Goal: Information Seeking & Learning: Learn about a topic

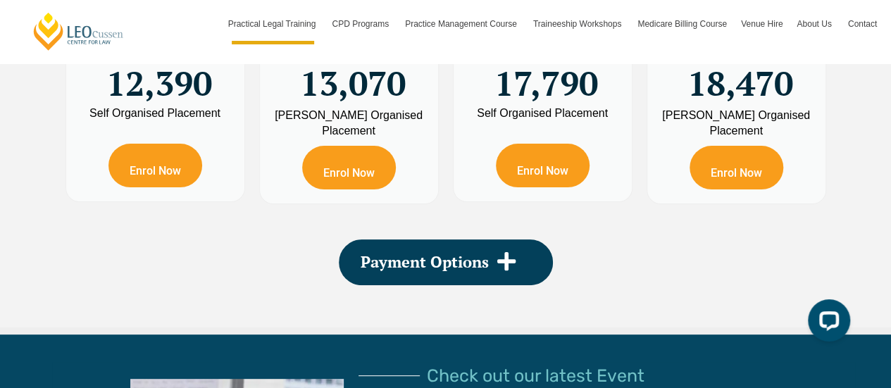
scroll to position [2756, 0]
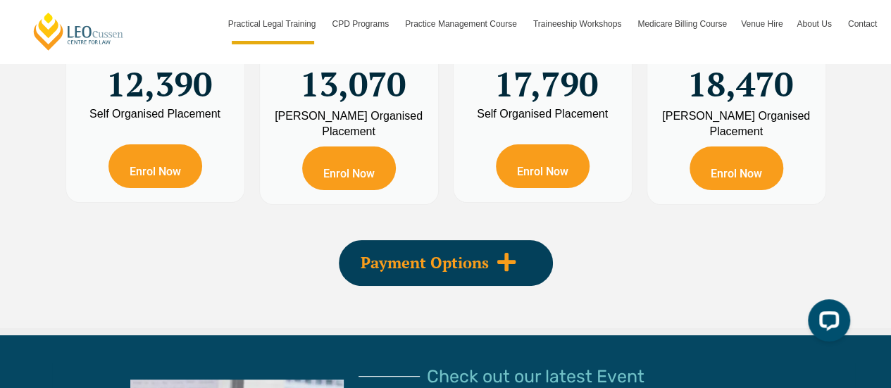
click at [438, 255] on span "Payment Options" at bounding box center [425, 262] width 128 height 15
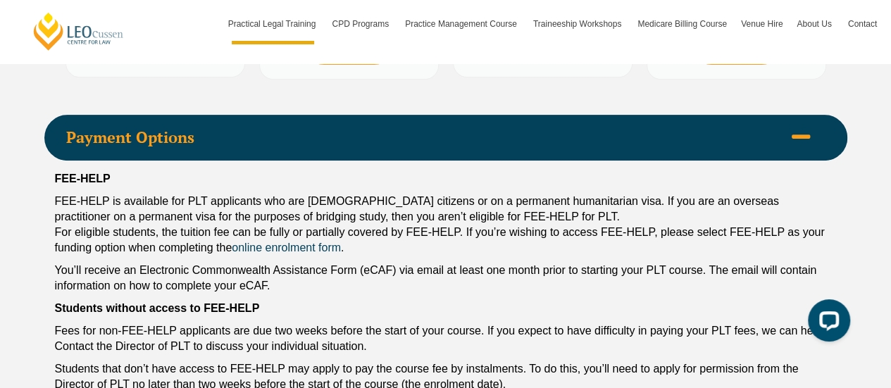
scroll to position [2930, 0]
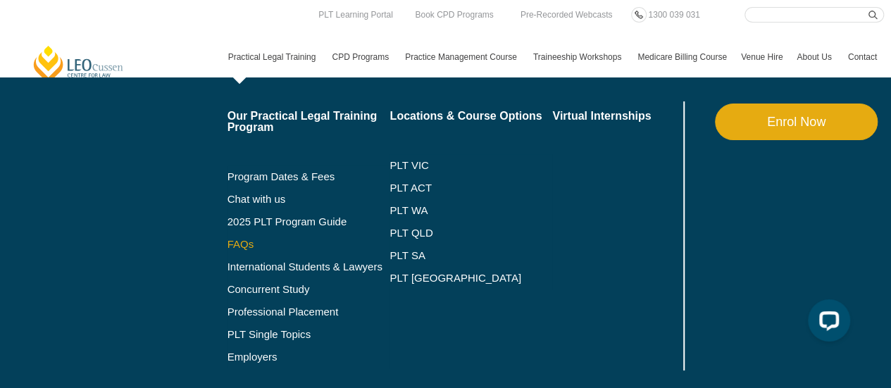
click at [239, 246] on link "FAQs" at bounding box center [308, 244] width 163 height 11
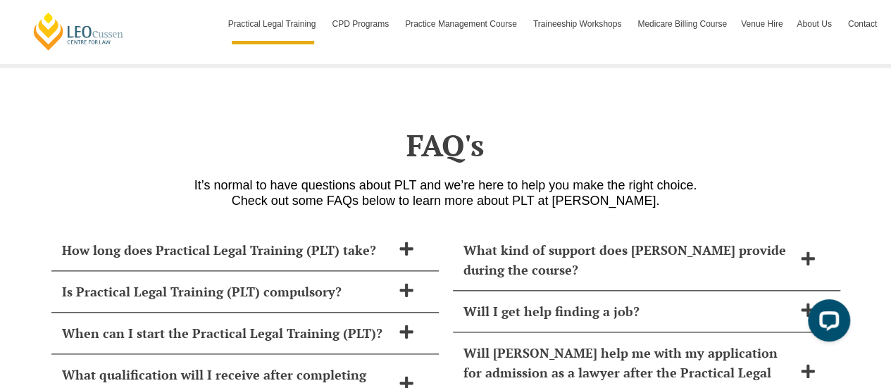
scroll to position [6048, 0]
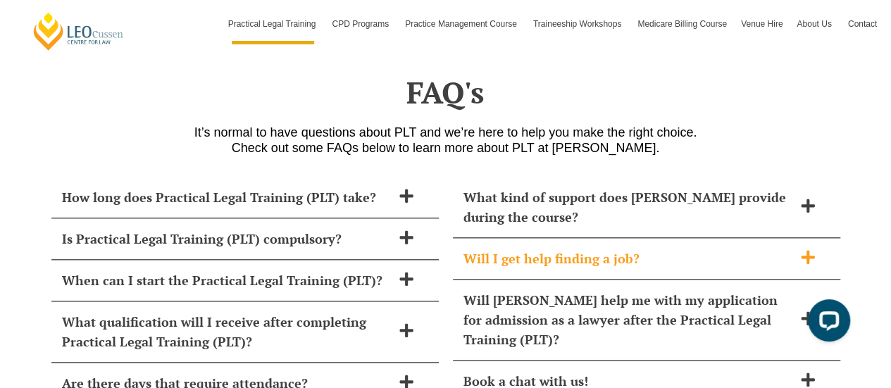
click at [593, 249] on h2 "Will I get help finding a job?" at bounding box center [628, 259] width 330 height 20
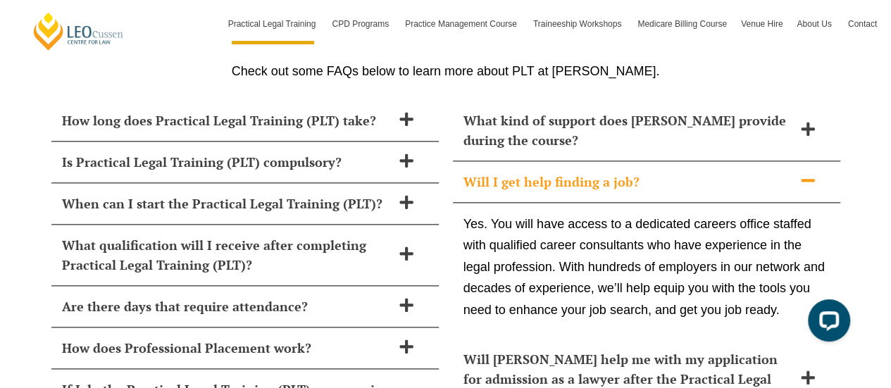
scroll to position [6125, 0]
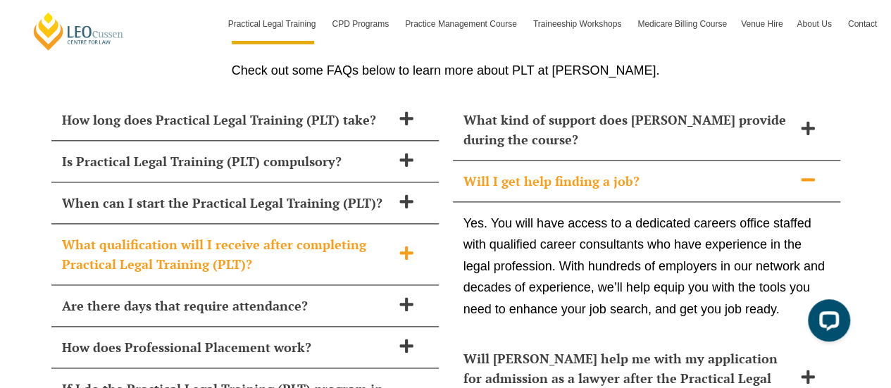
click at [399, 245] on icon at bounding box center [406, 252] width 15 height 15
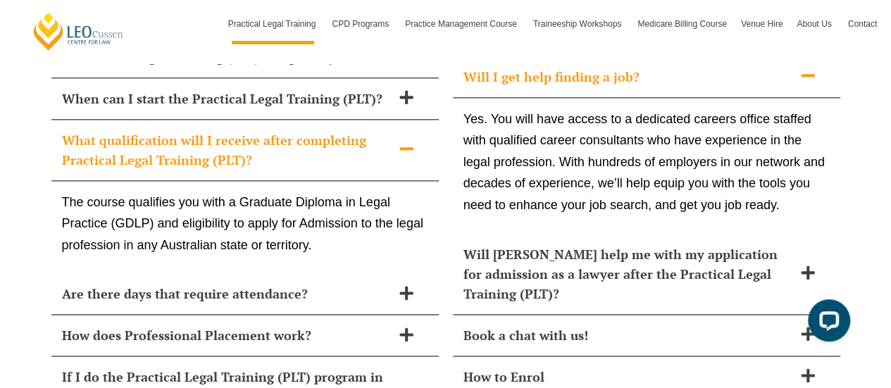
scroll to position [6231, 0]
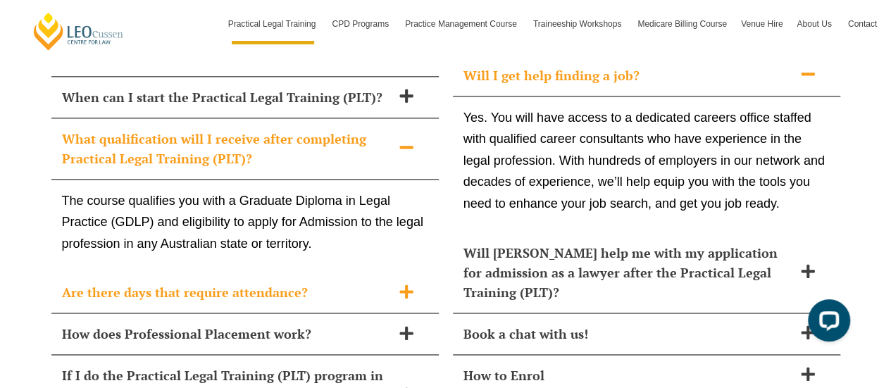
click at [392, 272] on div "Are there days that require attendance?" at bounding box center [244, 293] width 387 height 42
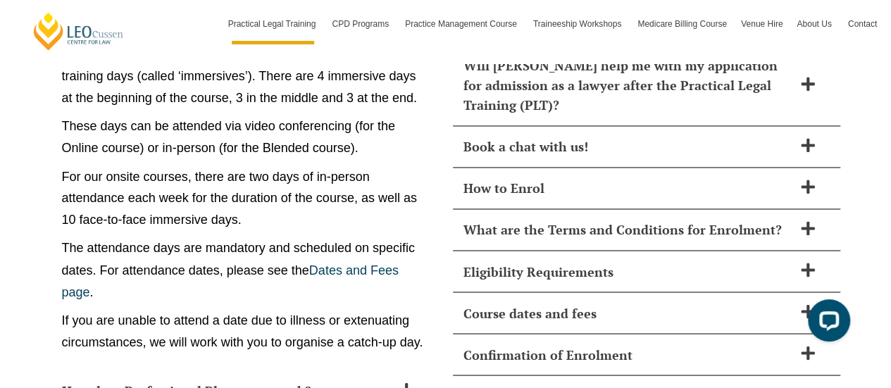
scroll to position [6544, 0]
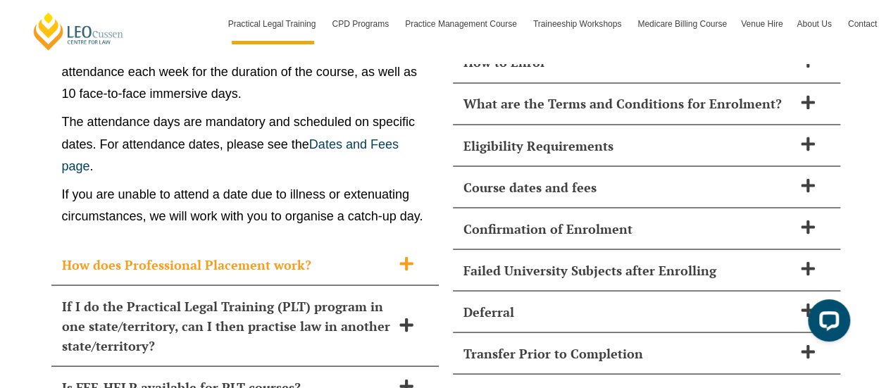
click at [330, 254] on h2 "How does Professional Placement work?" at bounding box center [227, 264] width 330 height 20
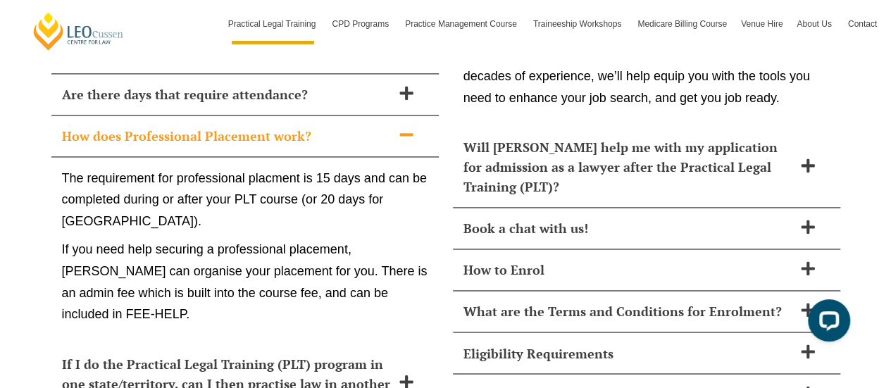
scroll to position [6336, 0]
click at [359, 239] on p "If you need help securing a professional placement, Leo Cussen can organise you…" at bounding box center [245, 282] width 366 height 86
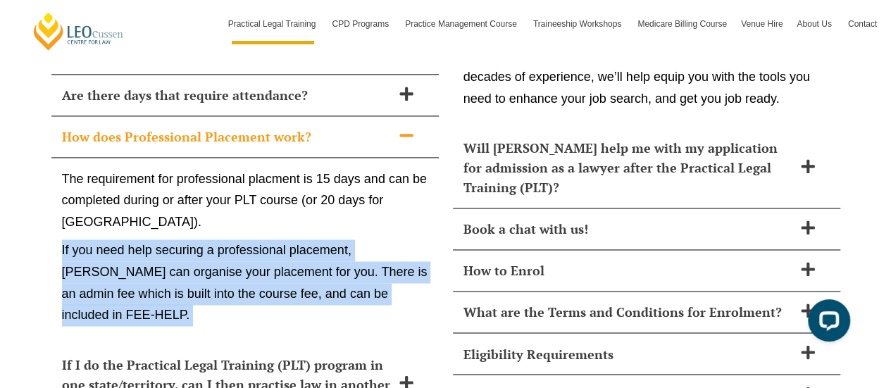
click at [359, 239] on p "If you need help securing a professional placement, Leo Cussen can organise you…" at bounding box center [245, 282] width 366 height 86
click at [318, 239] on p "If you need help securing a professional placement, Leo Cussen can organise you…" at bounding box center [245, 282] width 366 height 86
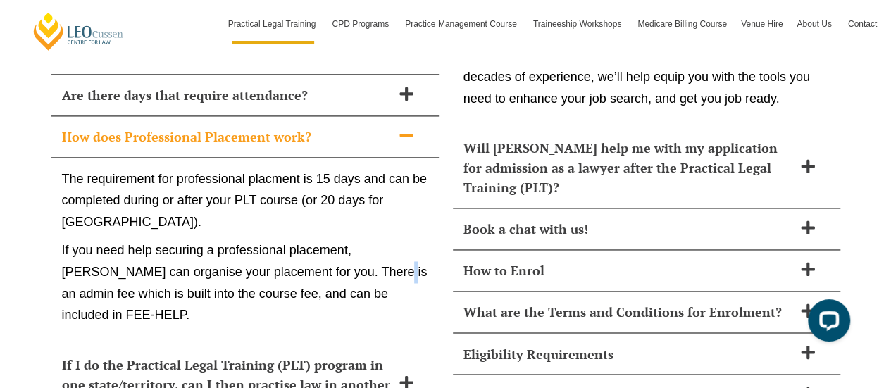
click at [318, 239] on p "If you need help securing a professional placement, Leo Cussen can organise you…" at bounding box center [245, 282] width 366 height 86
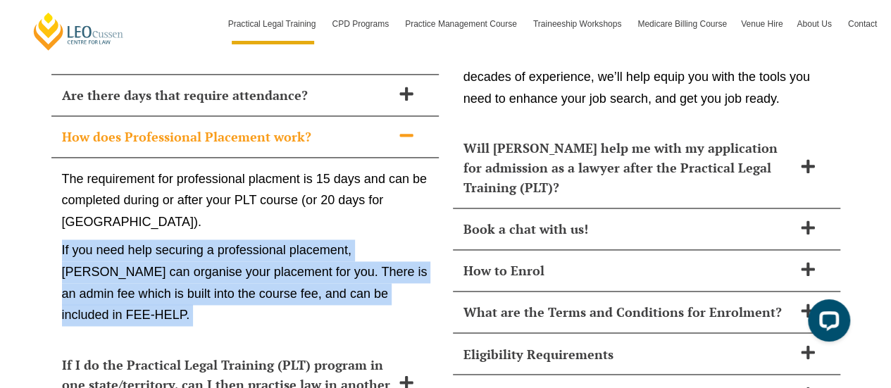
click at [318, 239] on p "If you need help securing a professional placement, Leo Cussen can organise you…" at bounding box center [245, 282] width 366 height 86
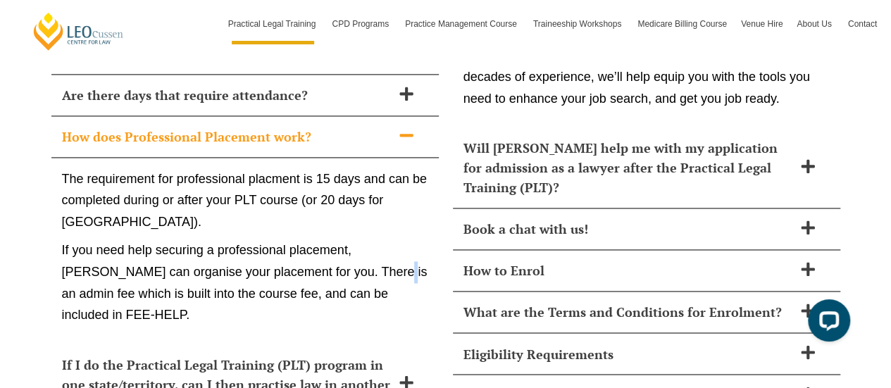
click at [318, 239] on p "If you need help securing a professional placement, Leo Cussen can organise you…" at bounding box center [245, 282] width 366 height 86
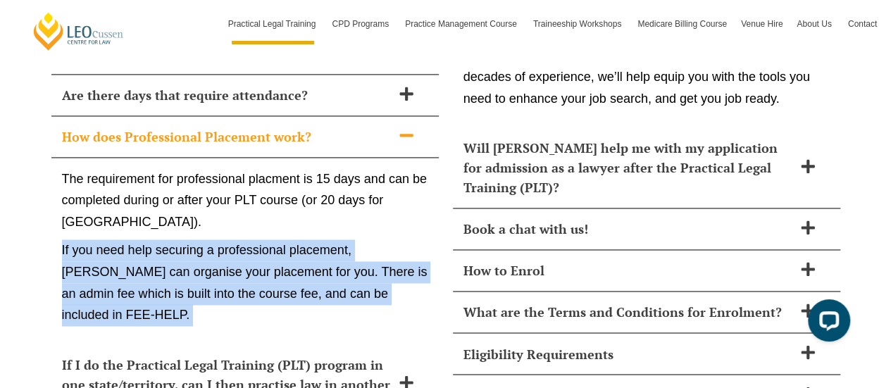
click at [318, 239] on p "If you need help securing a professional placement, Leo Cussen can organise you…" at bounding box center [245, 282] width 366 height 86
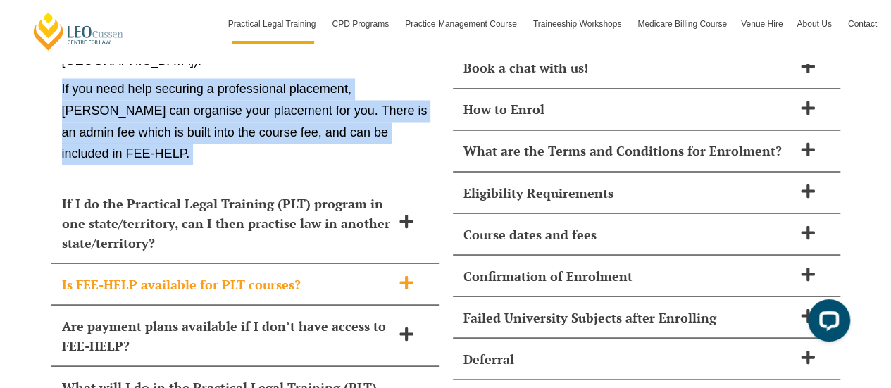
scroll to position [6496, 0]
